Goal: Submit feedback/report problem

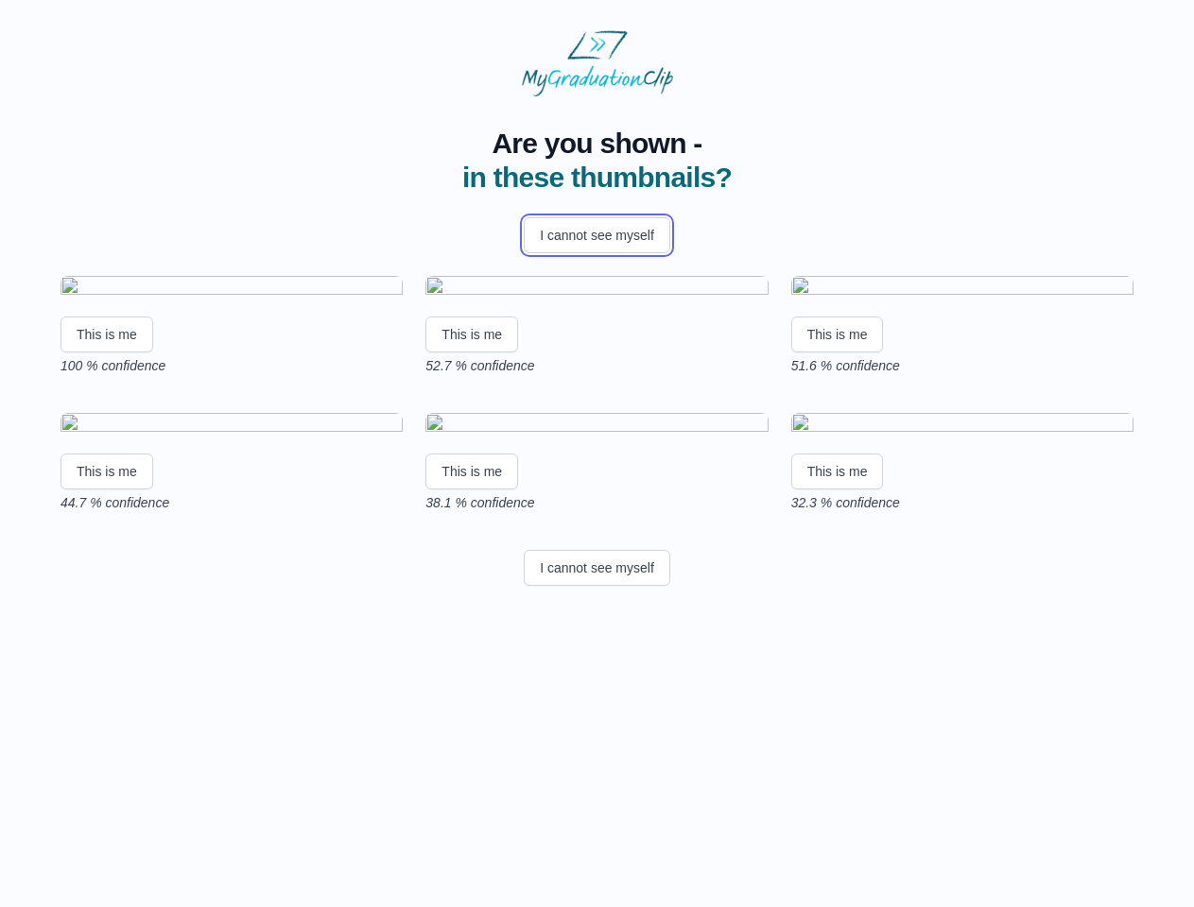
click at [596, 235] on button "I cannot see myself" at bounding box center [597, 235] width 146 height 36
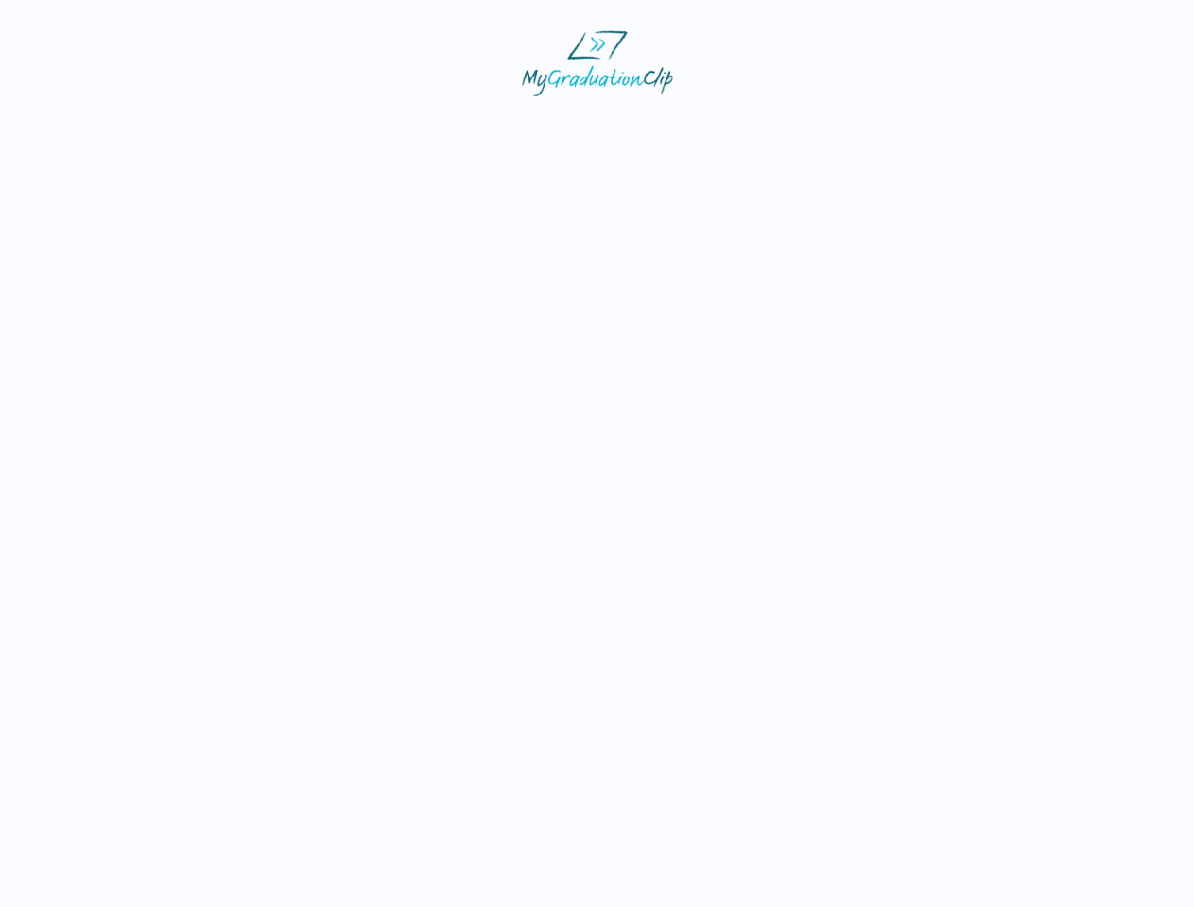
click at [107, 127] on html at bounding box center [597, 63] width 1194 height 127
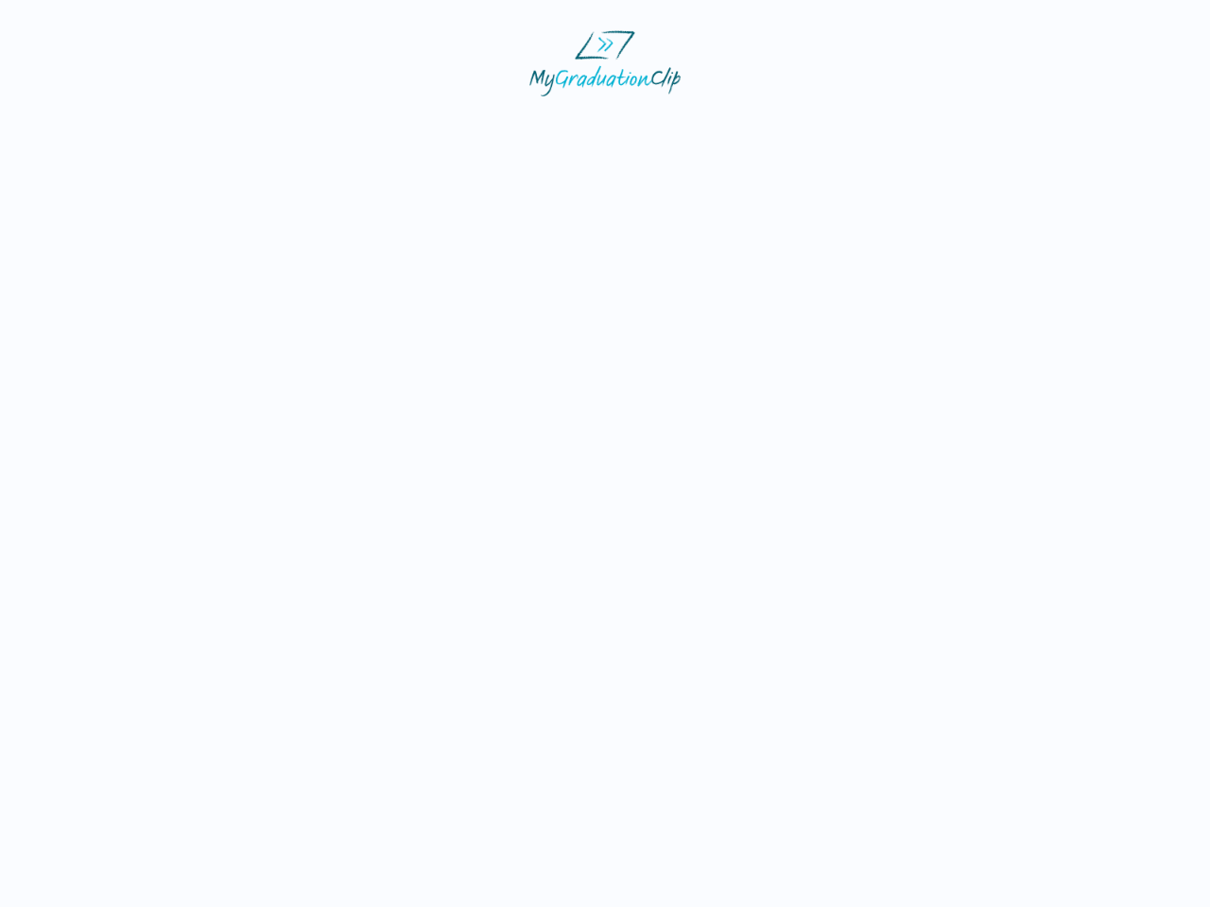
click at [474, 127] on html at bounding box center [605, 63] width 1210 height 127
click at [842, 127] on html at bounding box center [605, 63] width 1210 height 127
click at [107, 127] on html at bounding box center [605, 63] width 1210 height 127
click at [474, 127] on html at bounding box center [605, 63] width 1210 height 127
click at [842, 127] on html at bounding box center [605, 63] width 1210 height 127
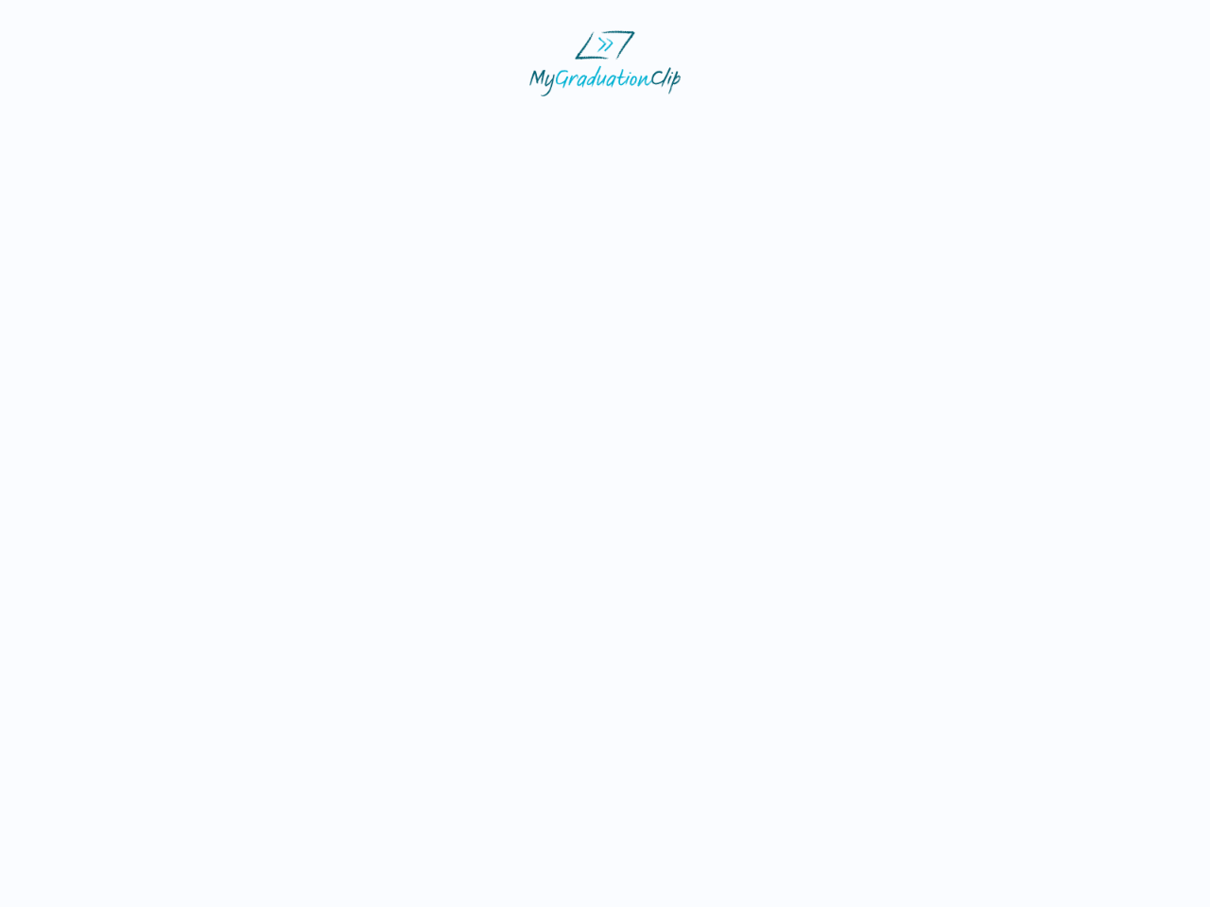
click at [596, 127] on html at bounding box center [605, 63] width 1210 height 127
